Goal: Information Seeking & Learning: Learn about a topic

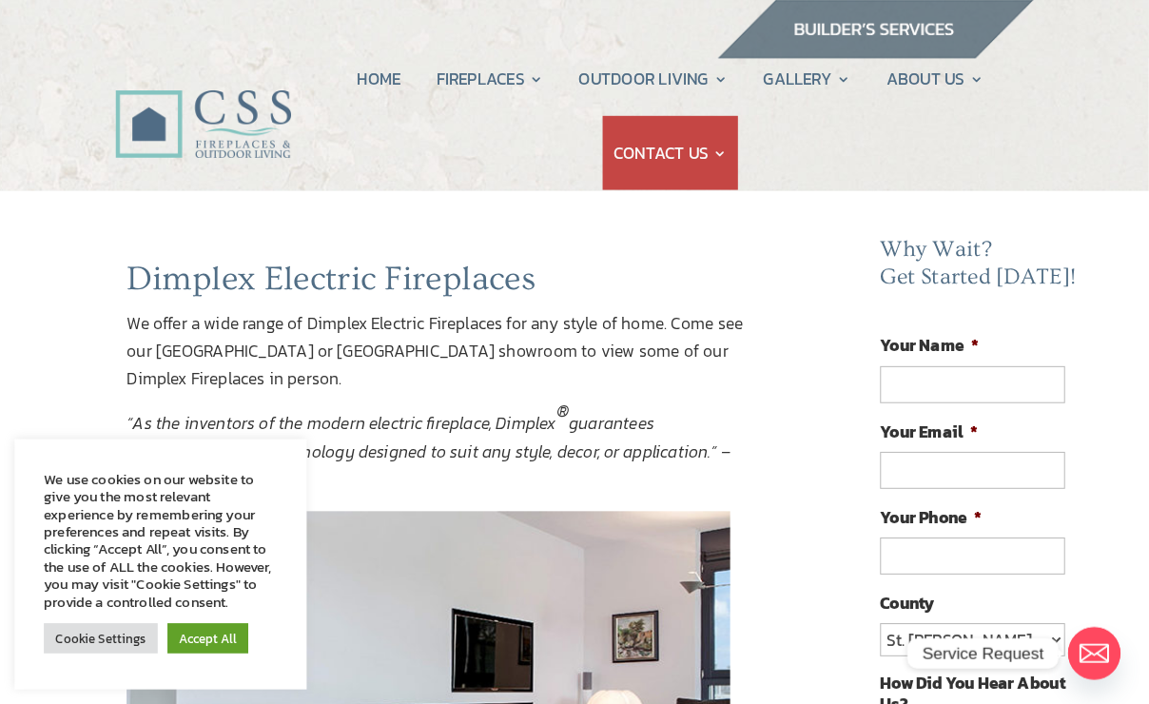
scroll to position [2, 0]
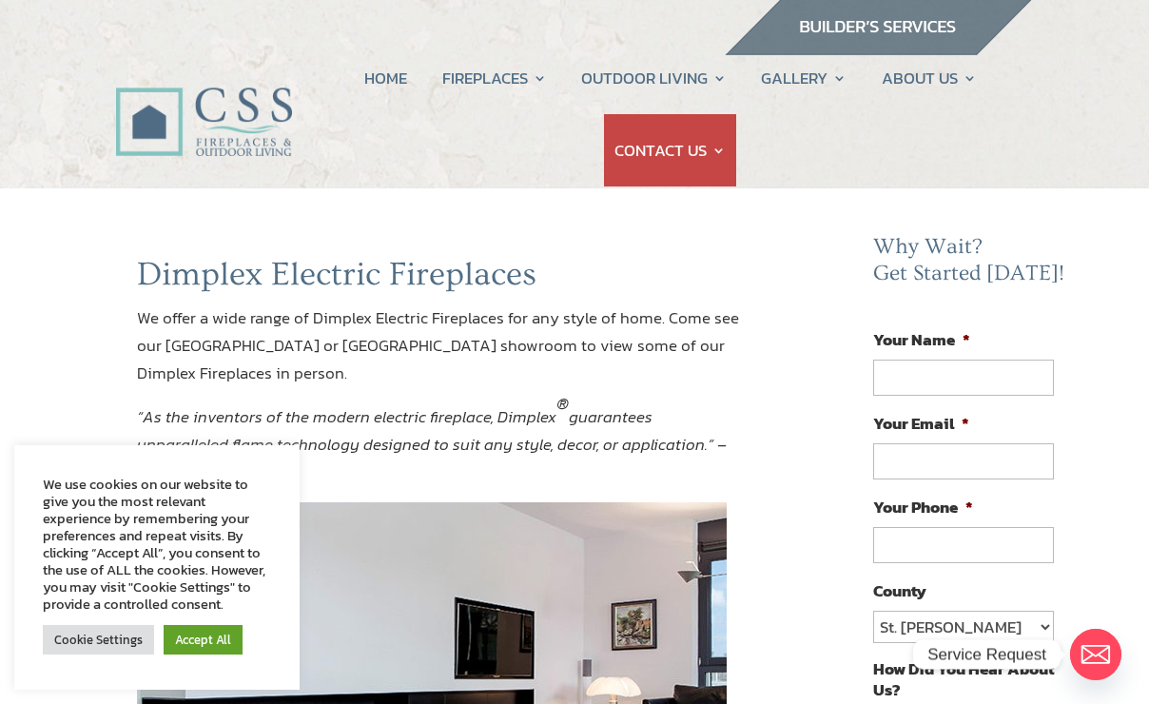
click at [205, 628] on link "Accept All" at bounding box center [203, 639] width 79 height 29
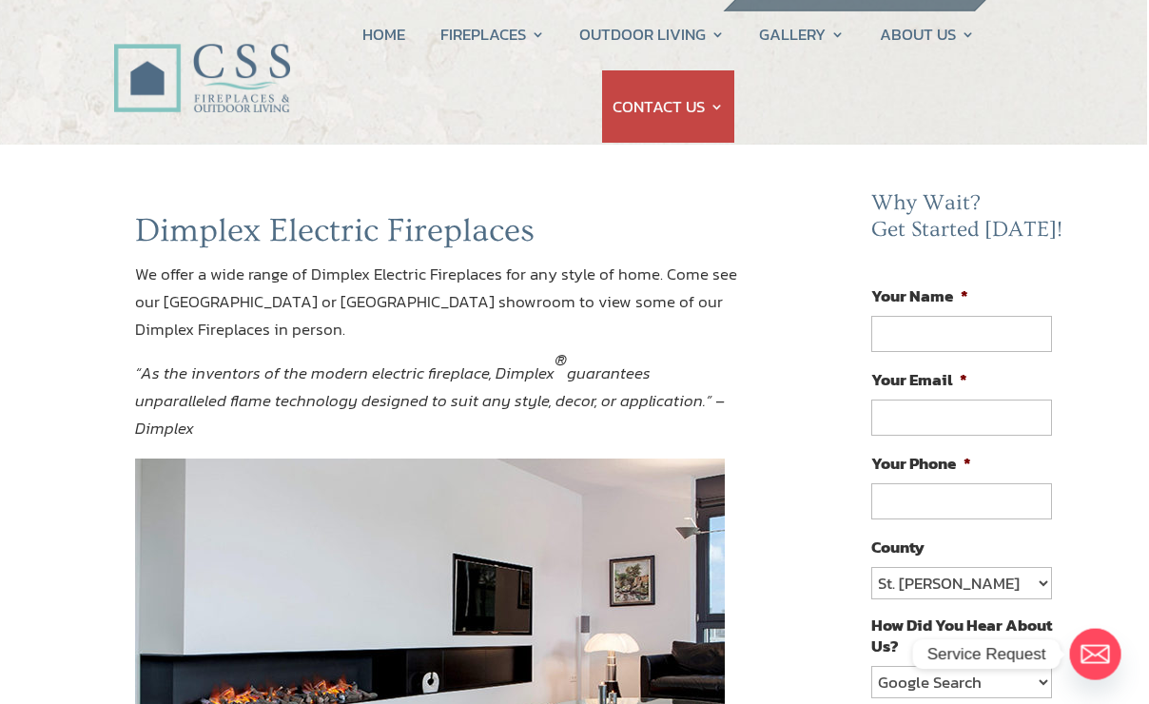
scroll to position [0, 3]
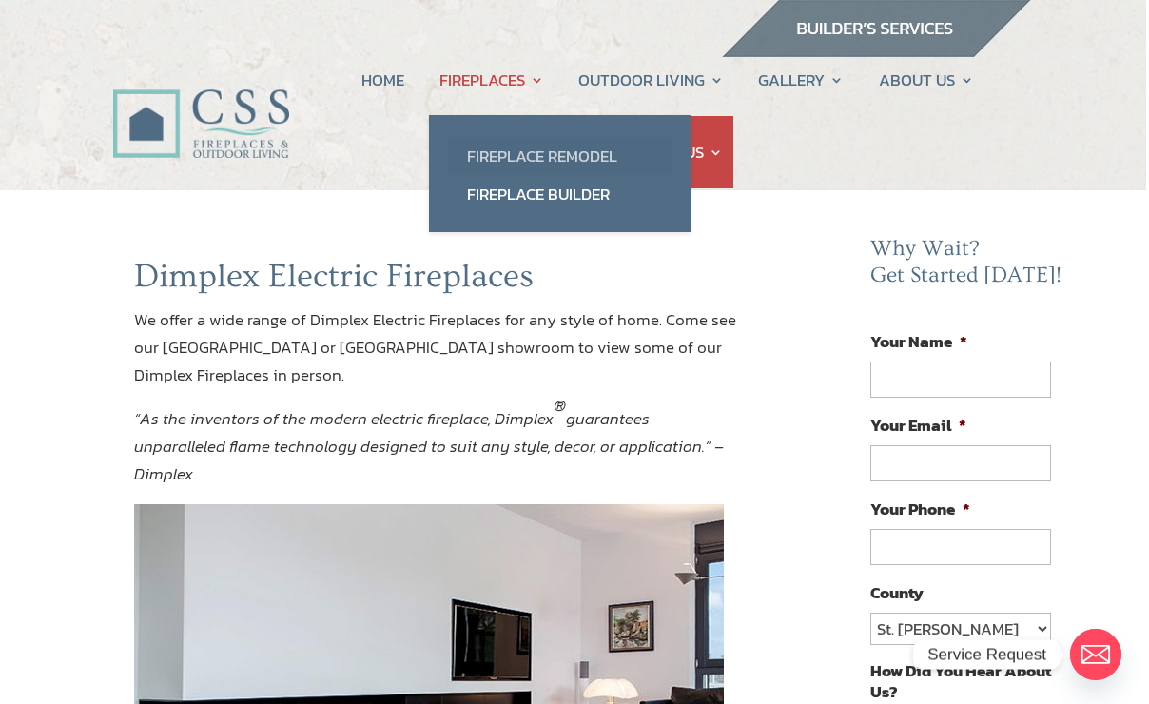
click at [491, 150] on link "Fireplace Remodel" at bounding box center [559, 156] width 223 height 38
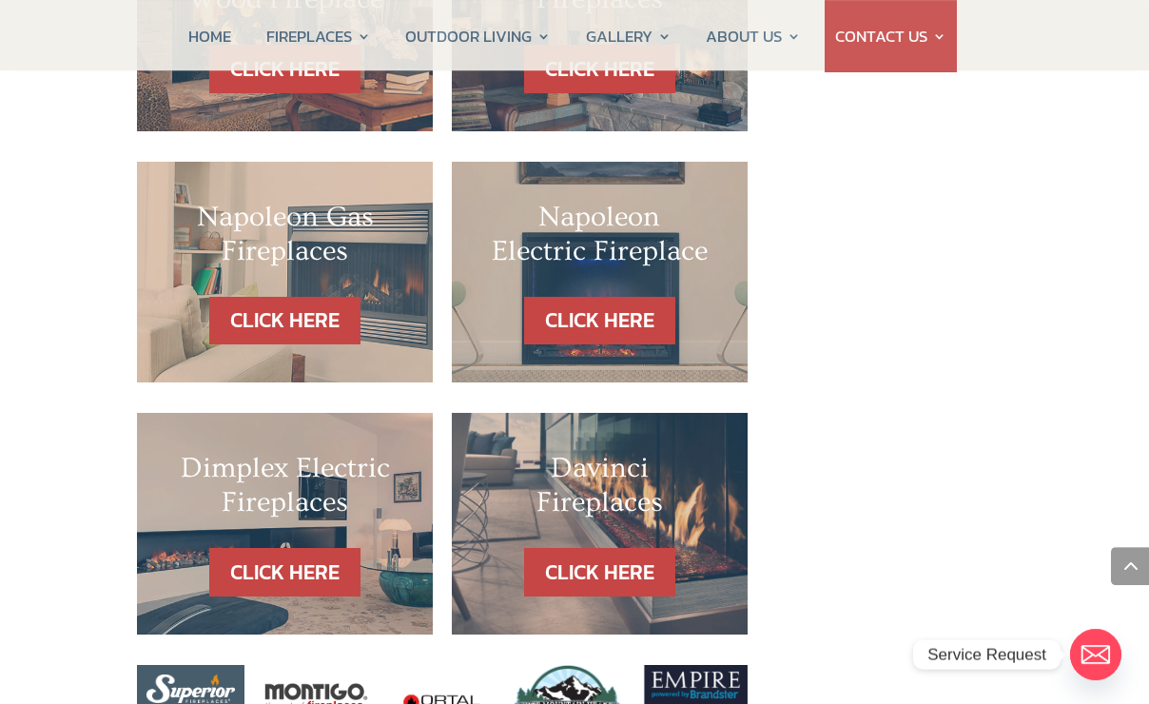
scroll to position [1851, 0]
click at [261, 548] on link "CLICK HERE" at bounding box center [285, 572] width 165 height 48
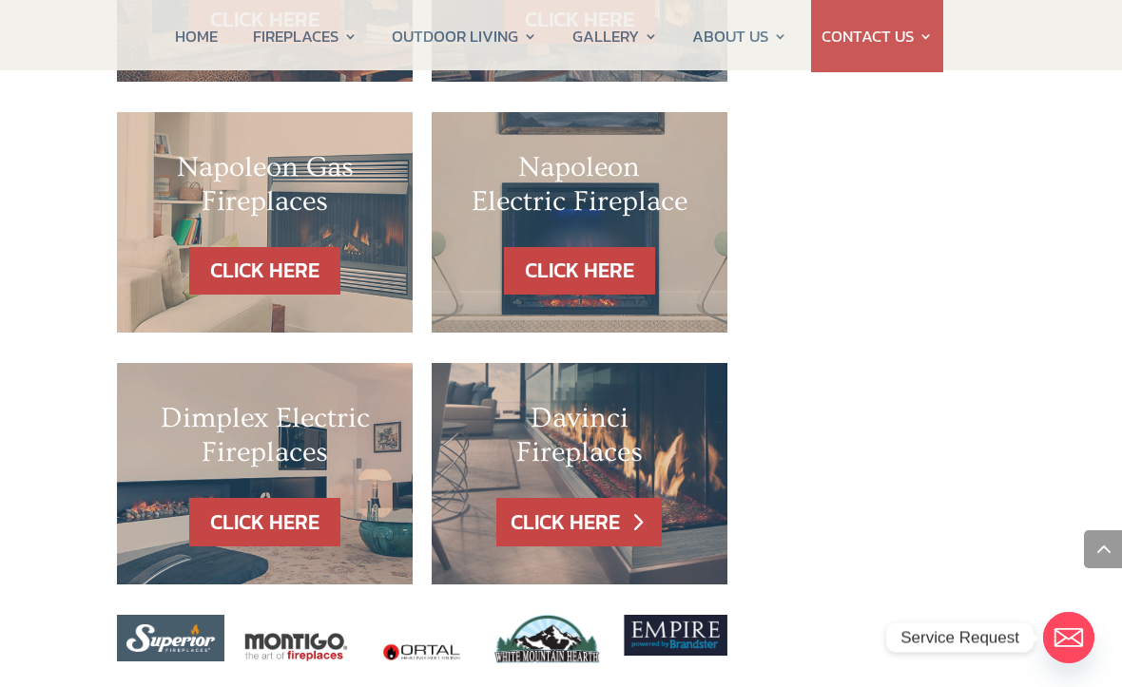
click at [572, 498] on link "CLICK HERE" at bounding box center [578, 522] width 165 height 48
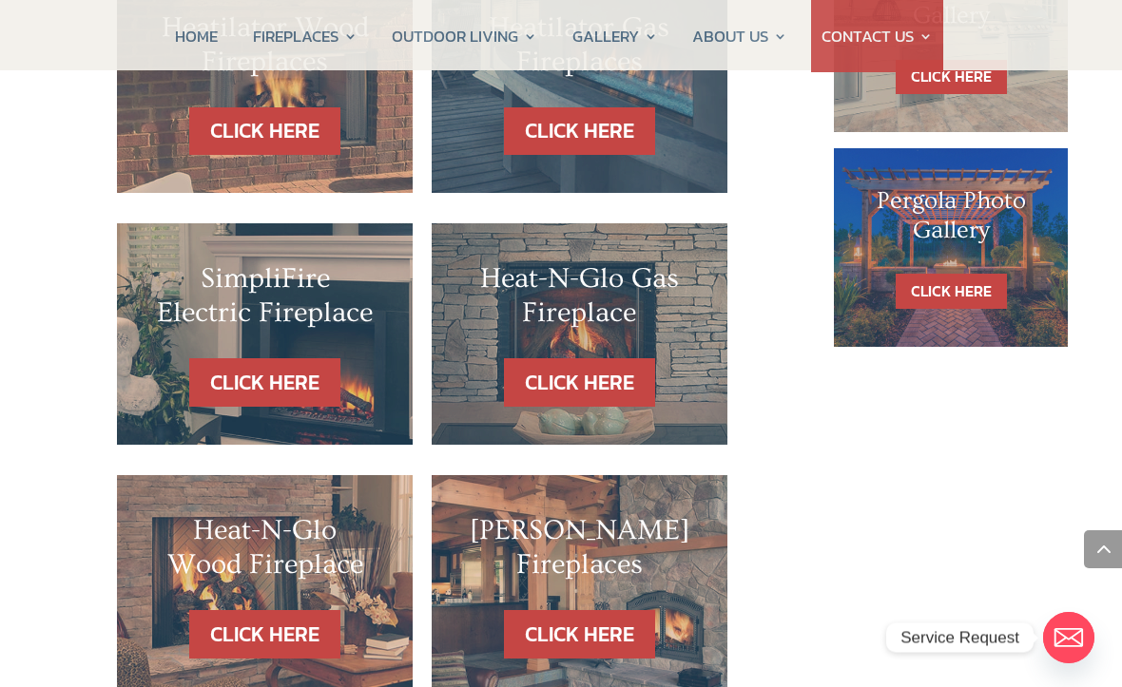
scroll to position [1284, 7]
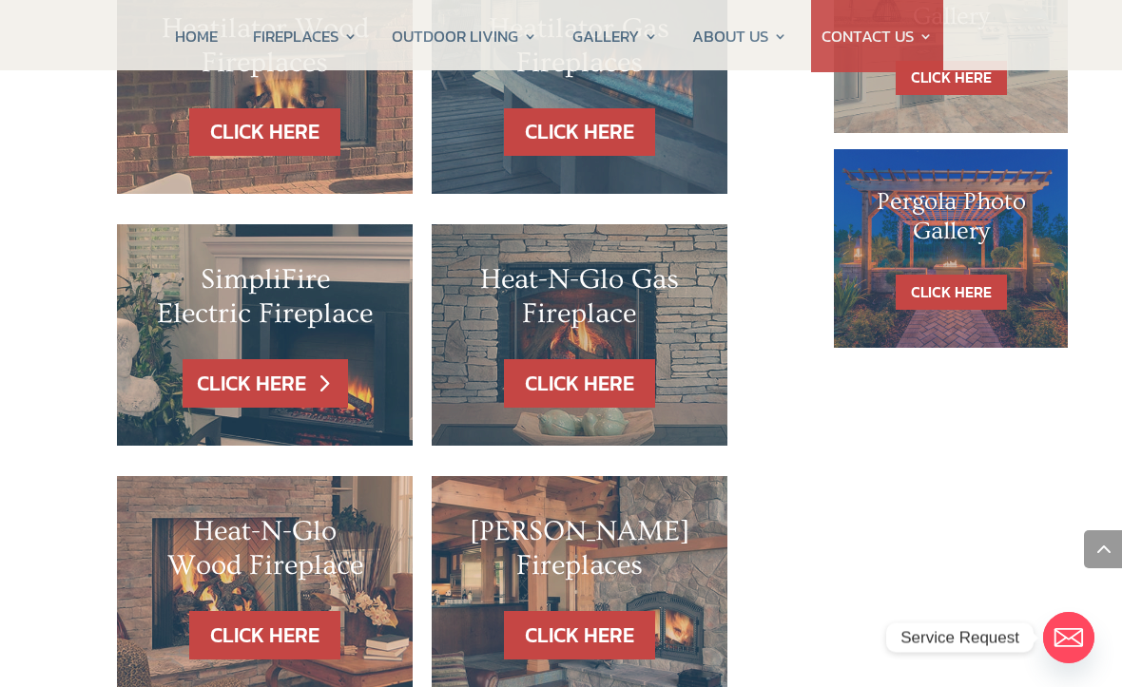
click at [261, 359] on link "CLICK HERE" at bounding box center [265, 383] width 165 height 48
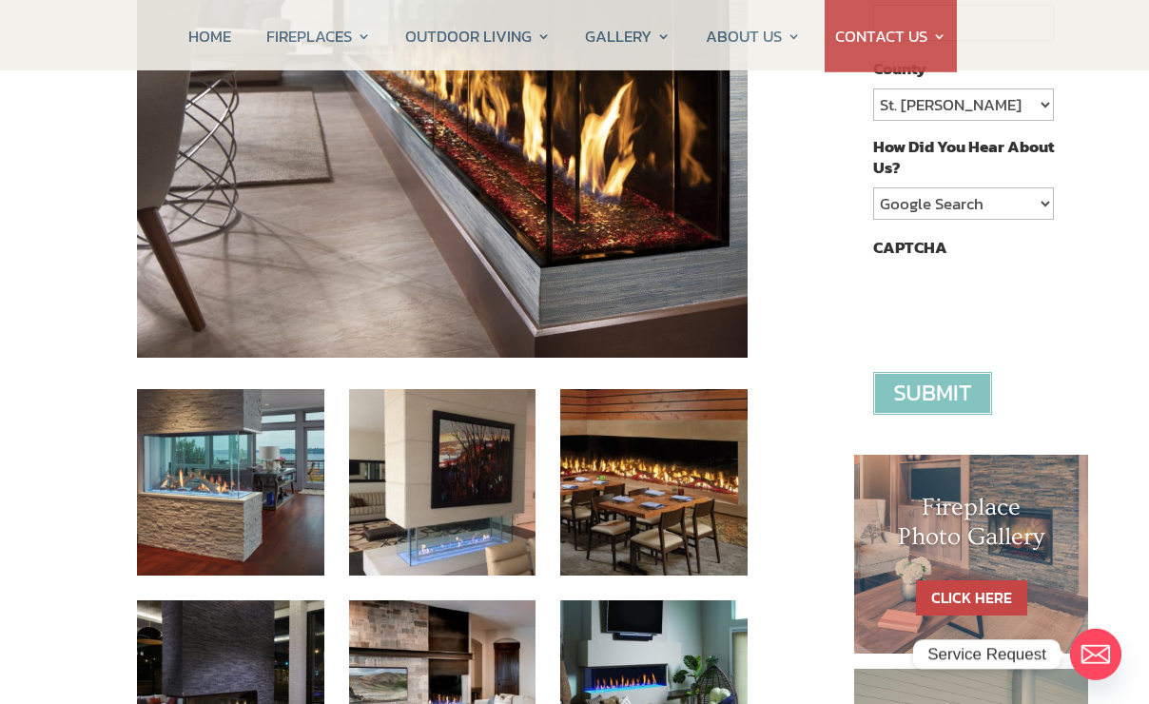
scroll to position [527, 0]
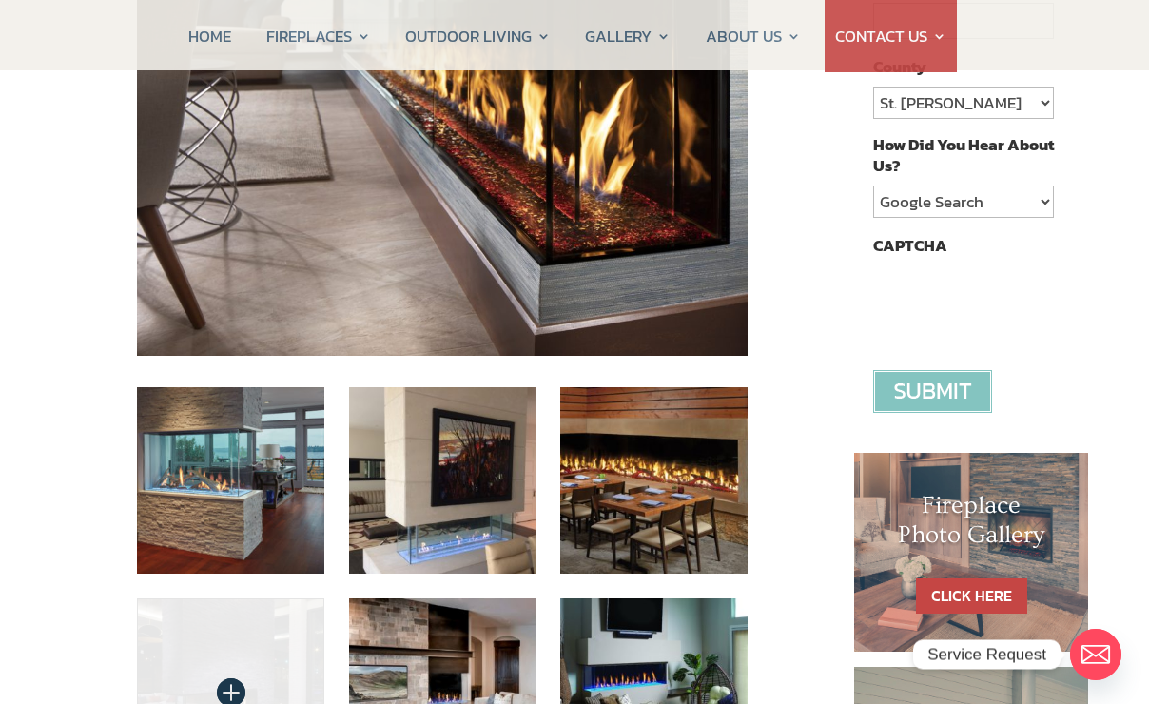
click at [248, 656] on img at bounding box center [230, 691] width 187 height 187
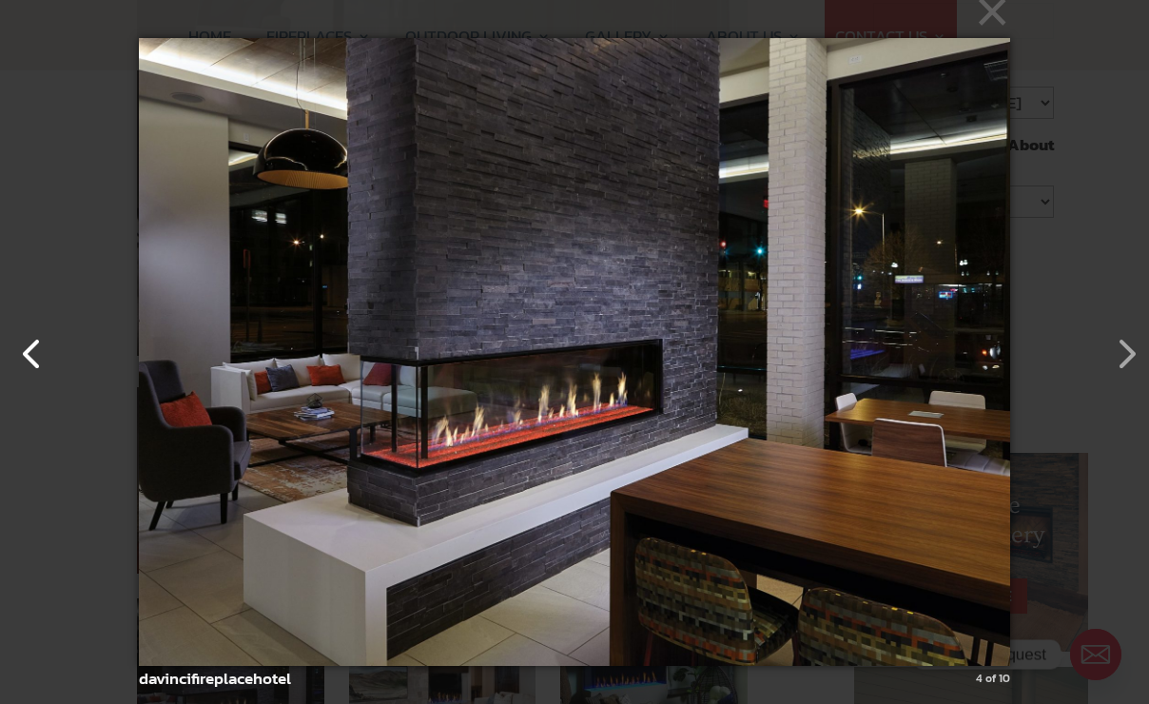
click at [46, 367] on button "button" at bounding box center [23, 344] width 46 height 46
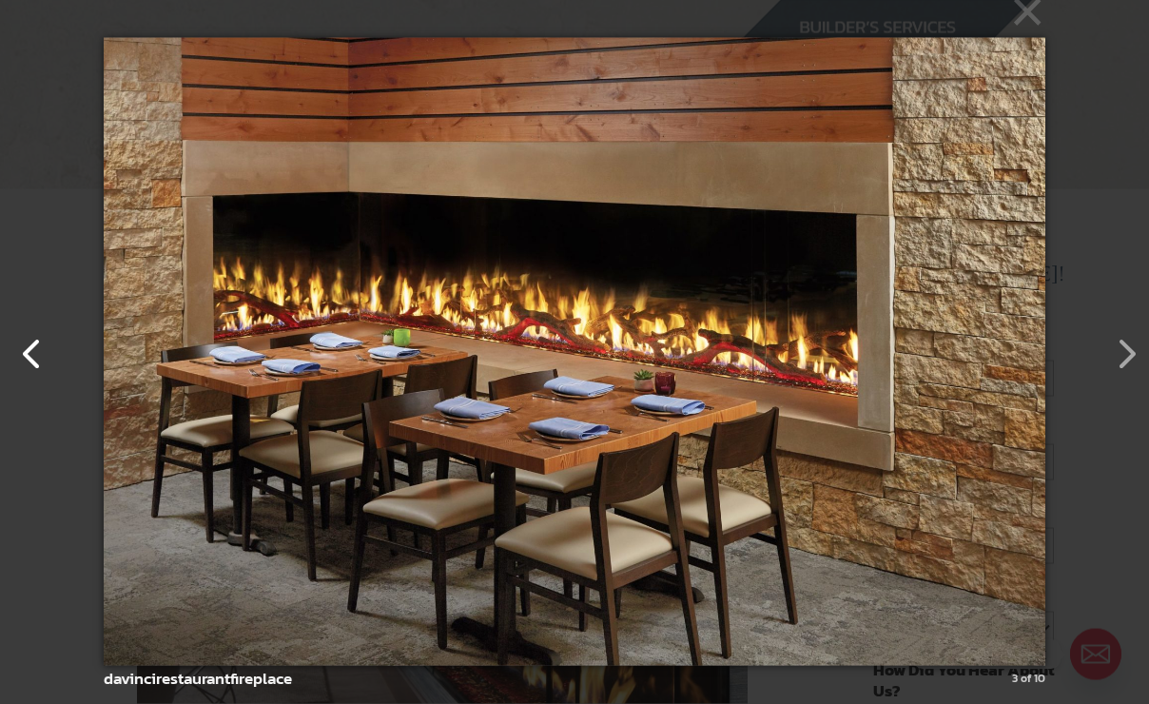
scroll to position [0, 0]
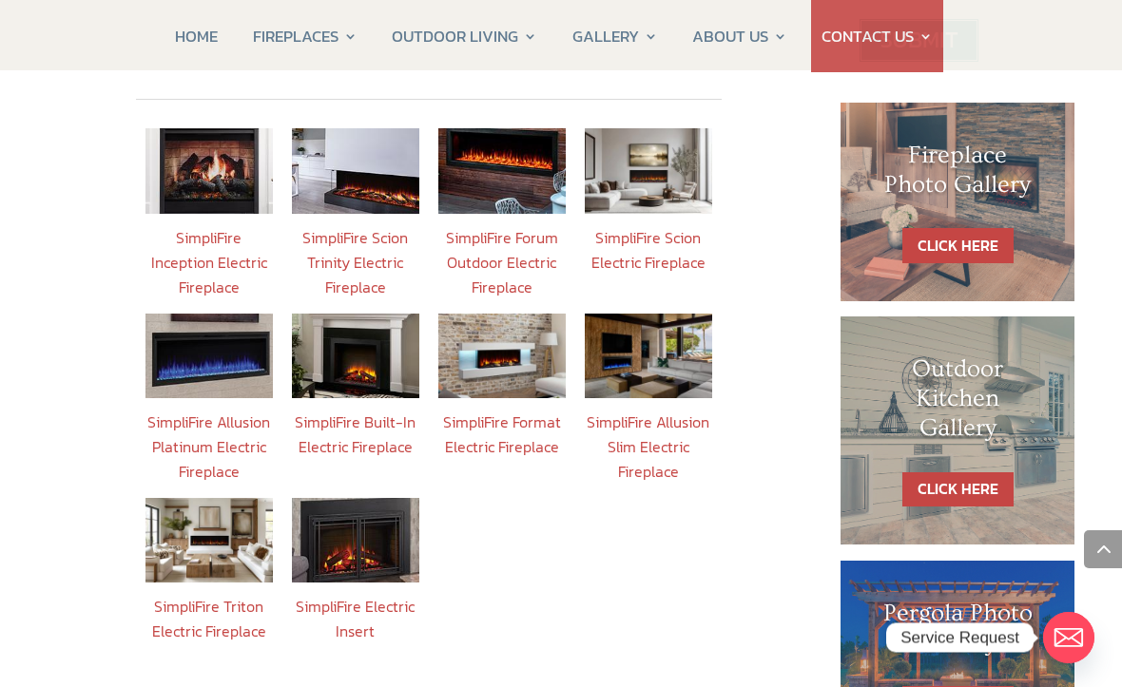
scroll to position [802, 0]
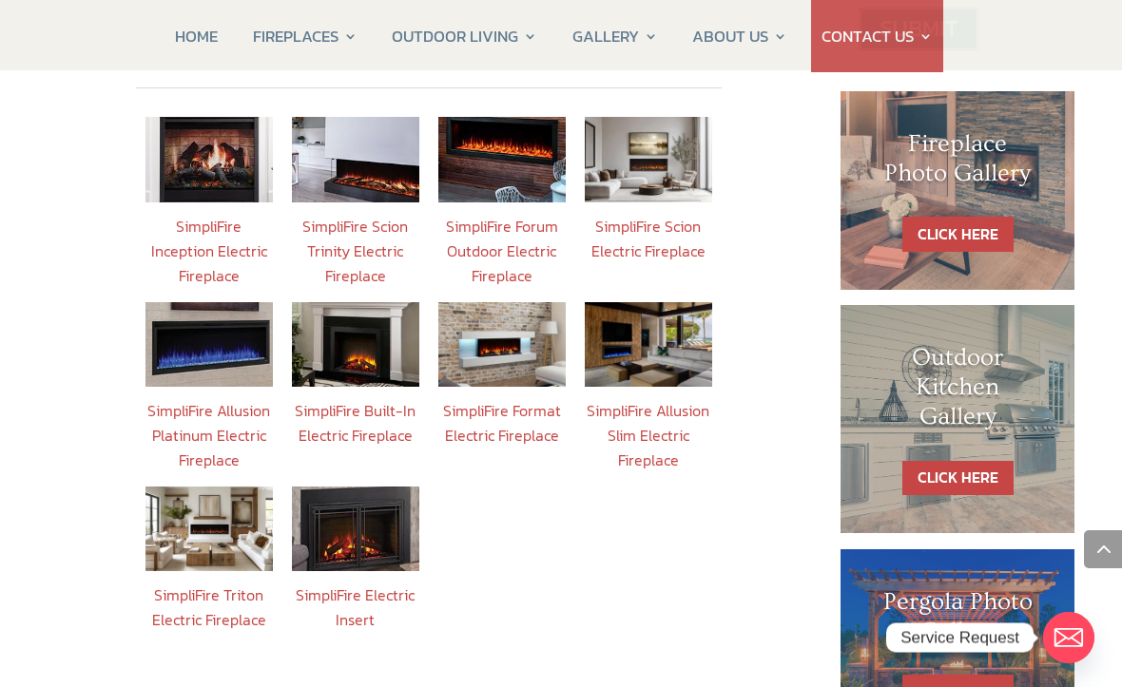
click at [363, 584] on link "SimpliFire Electric Insert" at bounding box center [355, 608] width 119 height 48
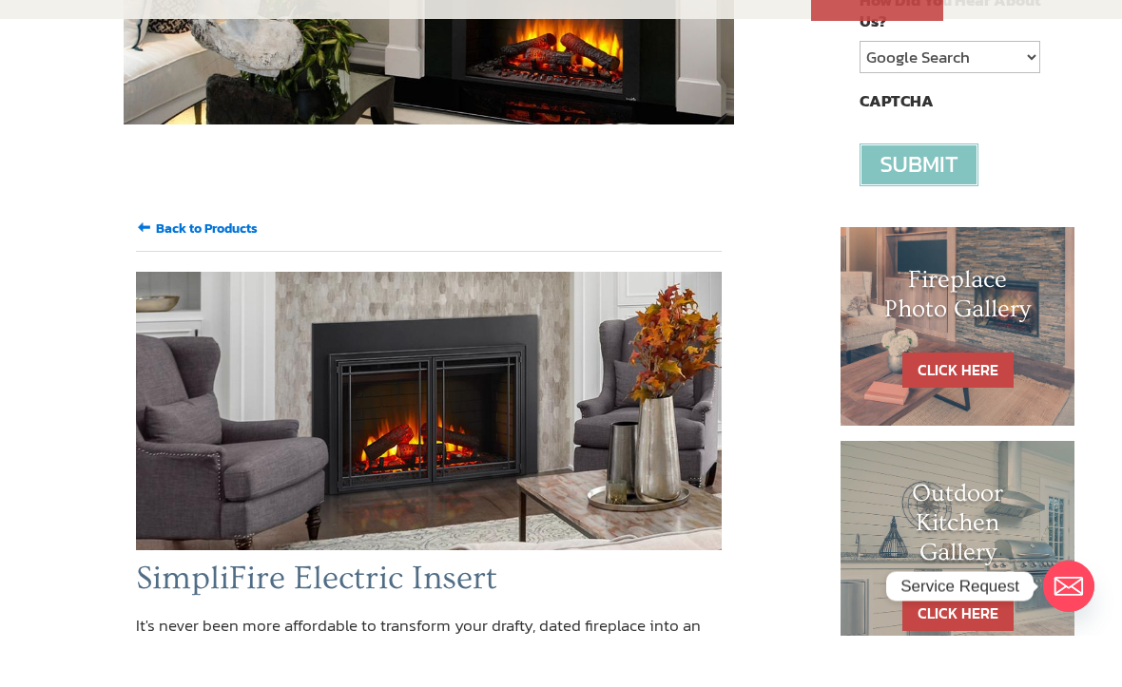
scroll to position [666, 0]
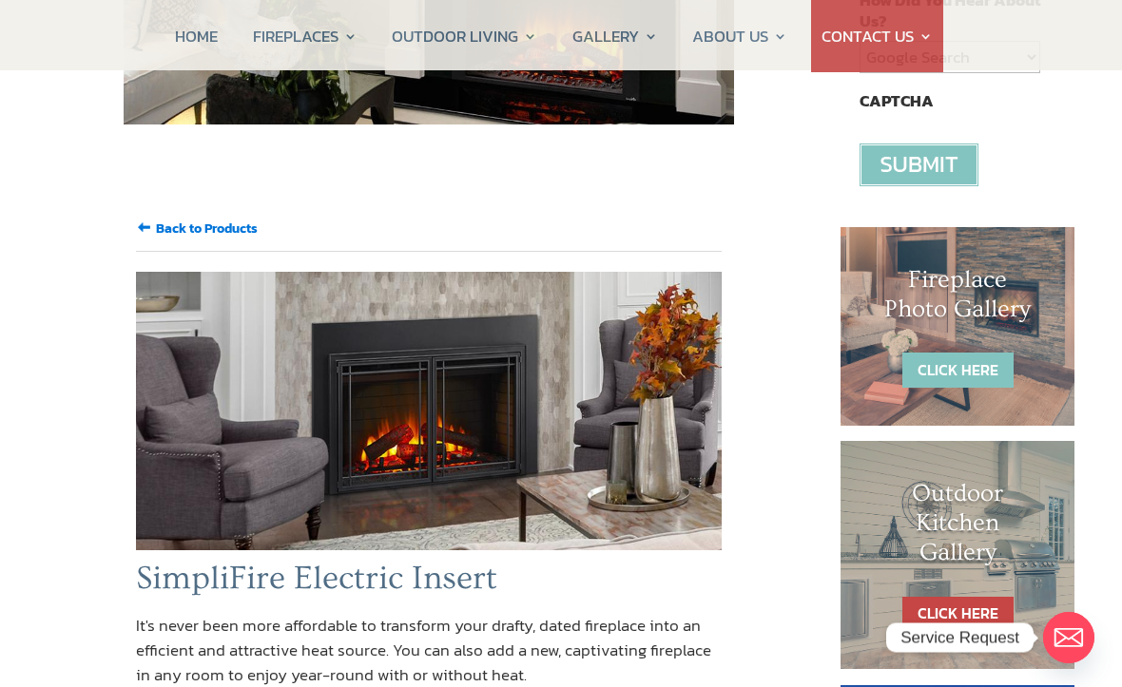
click at [963, 364] on link "CLICK HERE" at bounding box center [957, 370] width 111 height 35
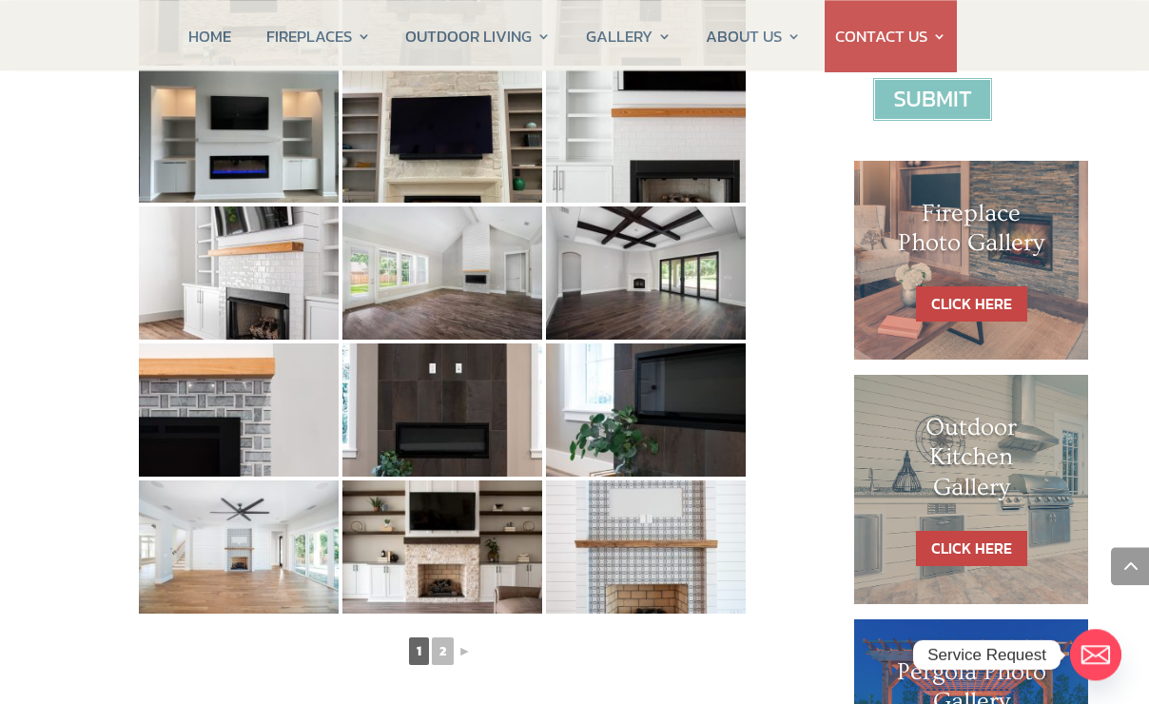
scroll to position [815, 0]
click at [441, 645] on link "2" at bounding box center [443, 651] width 22 height 28
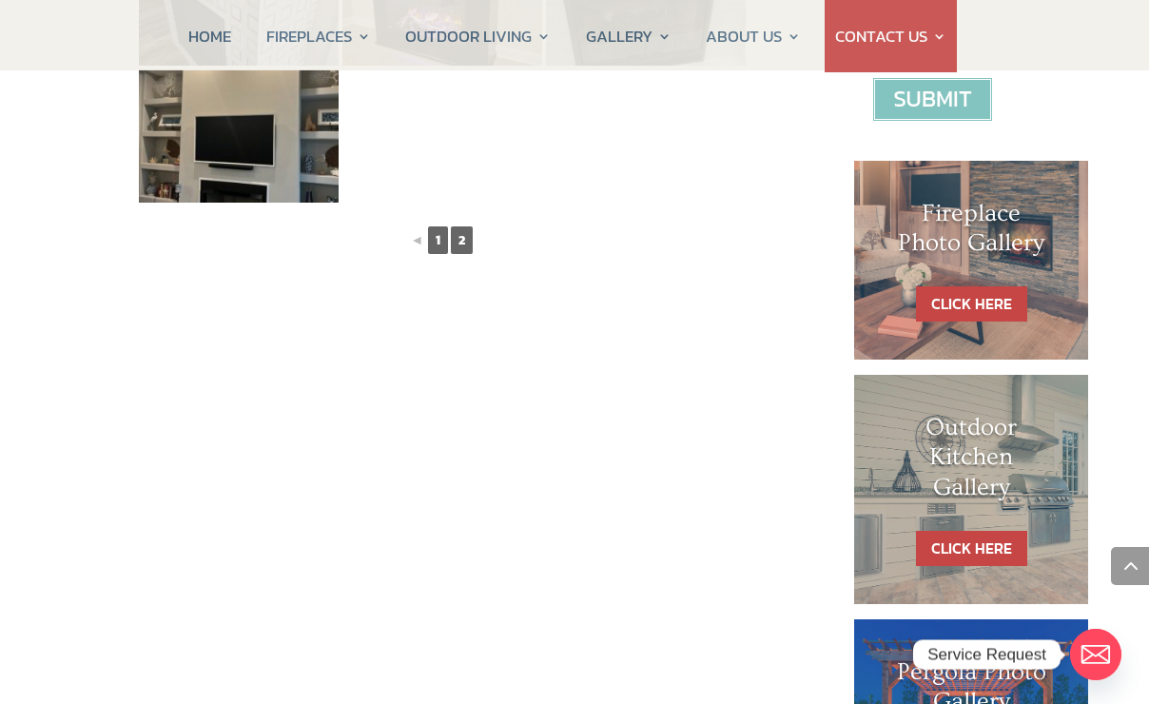
click at [440, 240] on link "1" at bounding box center [438, 240] width 20 height 28
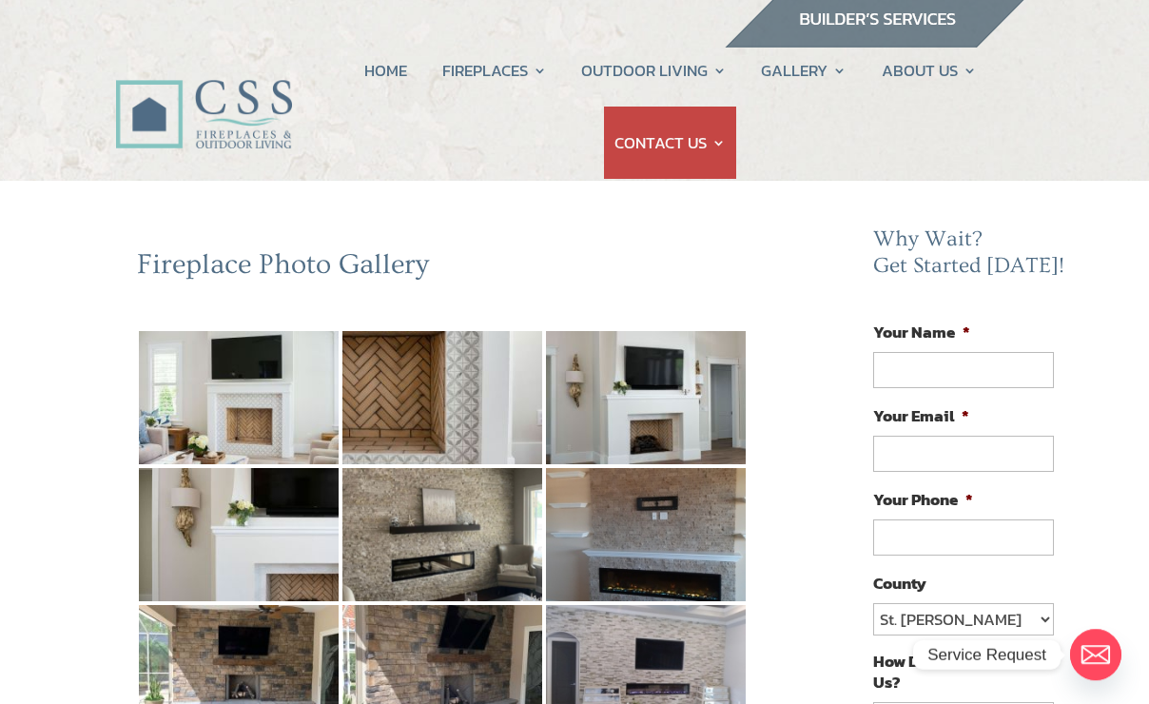
scroll to position [0, 0]
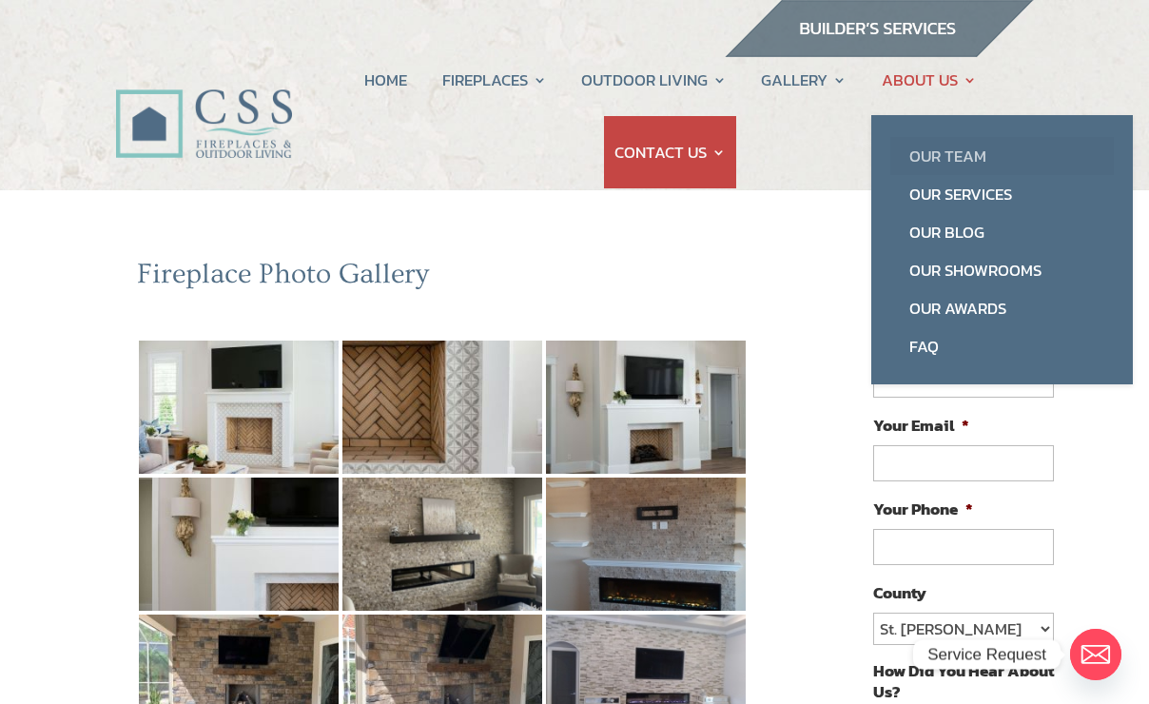
click at [957, 151] on link "Our Team" at bounding box center [1001, 156] width 223 height 38
